Goal: Transaction & Acquisition: Purchase product/service

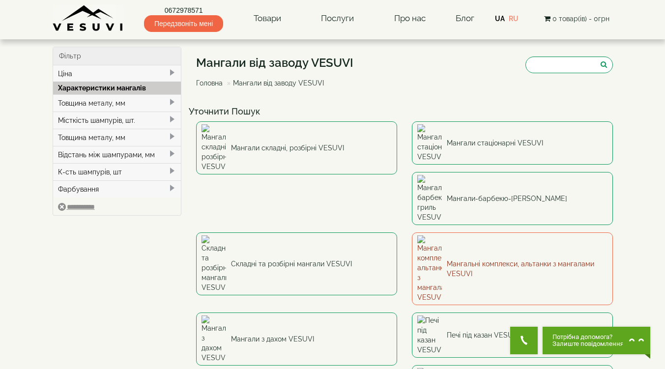
click at [412, 232] on link "Мангальні комплекси, альтанки з мангалами VESUVI" at bounding box center [512, 268] width 201 height 73
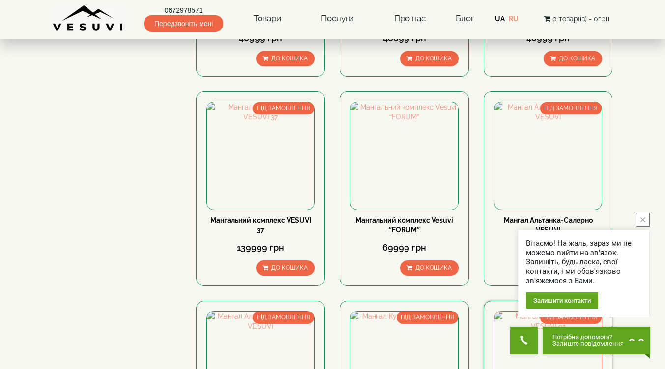
scroll to position [262, 0]
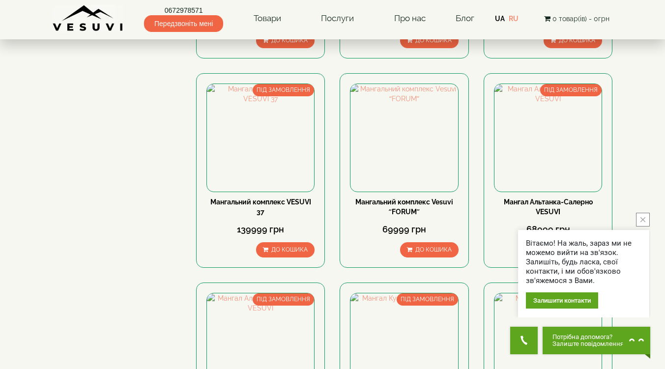
click at [646, 220] on button "close button" at bounding box center [643, 220] width 14 height 14
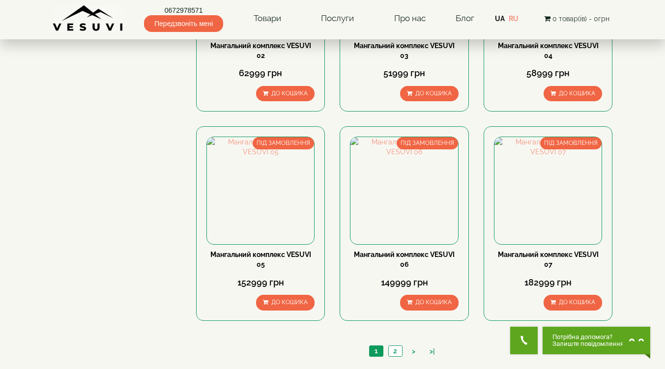
scroll to position [851, 0]
